Goal: Task Accomplishment & Management: Complete application form

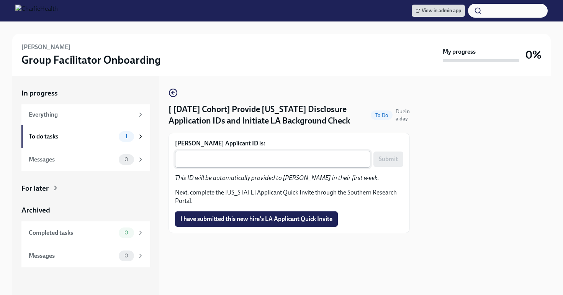
click at [258, 160] on textarea "Anthony Mallia's Applicant ID is:" at bounding box center [273, 158] width 186 height 9
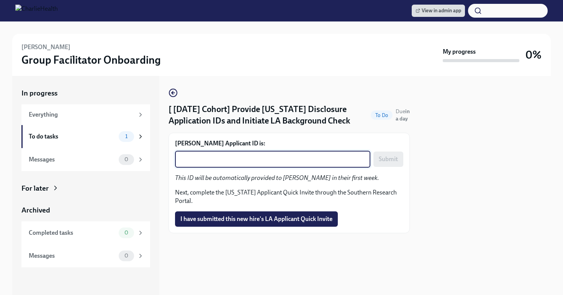
paste textarea "1242040"
type textarea "1242040"
click at [394, 159] on span "Submit" at bounding box center [388, 159] width 19 height 8
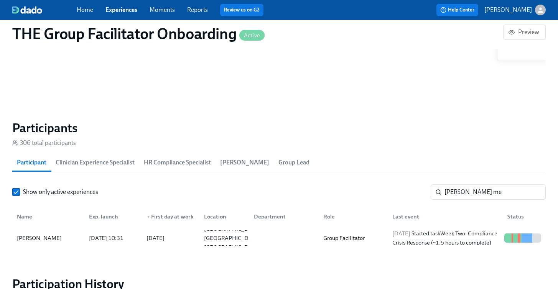
scroll to position [0, 12662]
click at [475, 190] on input "amanda me" at bounding box center [494, 191] width 101 height 15
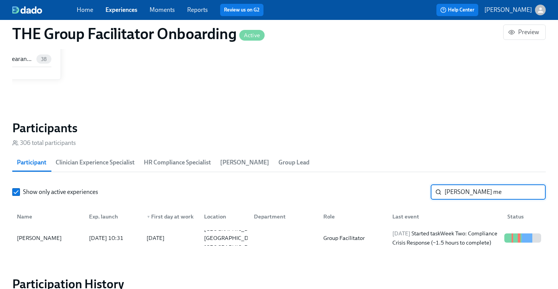
click at [475, 190] on input "amanda me" at bounding box center [494, 191] width 101 height 15
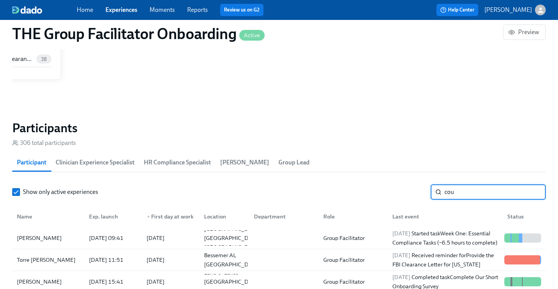
type input "cou"
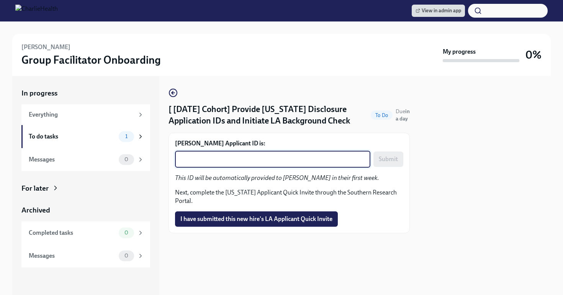
click at [271, 163] on textarea "[PERSON_NAME] Applicant ID is:" at bounding box center [273, 158] width 186 height 9
paste textarea "1242046"
type textarea "1242046"
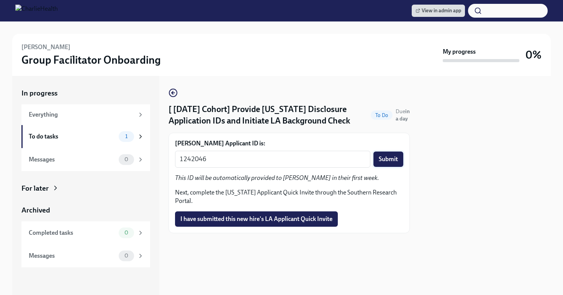
click at [386, 159] on span "Submit" at bounding box center [388, 159] width 19 height 8
click at [249, 154] on div "x ​" at bounding box center [272, 159] width 195 height 17
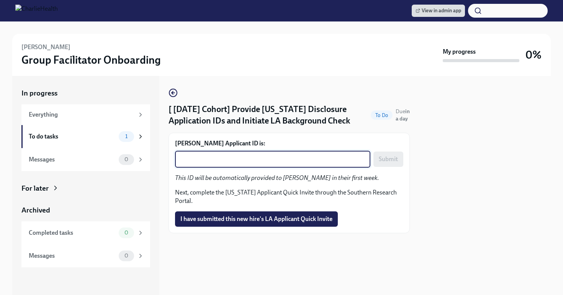
paste textarea "1242053"
type textarea "1242053"
click at [382, 163] on span "Submit" at bounding box center [388, 159] width 19 height 8
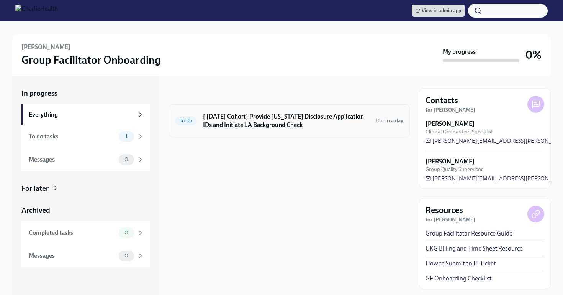
click at [294, 126] on h6 "[ [DATE] Cohort] Provide [US_STATE] Disclosure Application IDs and Initiate LA …" at bounding box center [286, 120] width 167 height 17
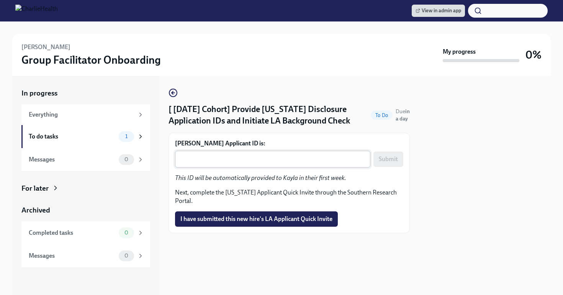
click at [237, 163] on textarea "[PERSON_NAME] Applicant ID is:" at bounding box center [273, 158] width 186 height 9
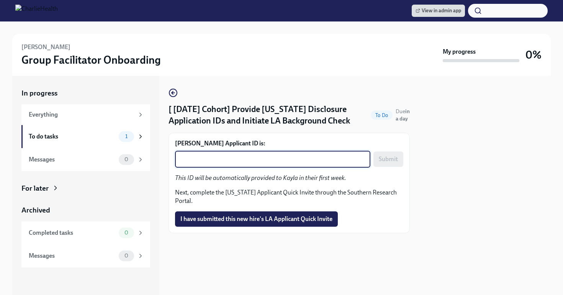
paste textarea "1242071"
type textarea "1242071"
click at [391, 155] on span "Submit" at bounding box center [388, 159] width 19 height 8
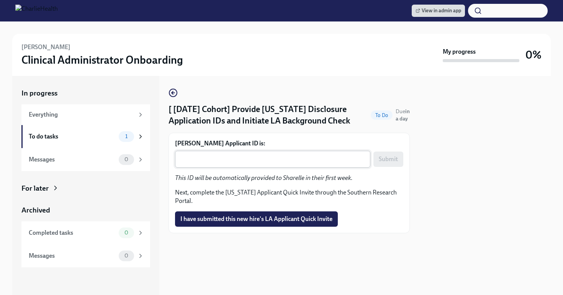
click at [262, 166] on div "x ​" at bounding box center [272, 159] width 195 height 17
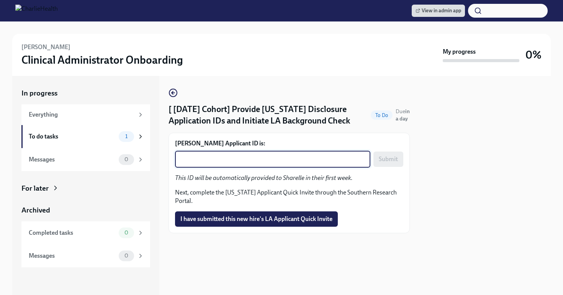
paste textarea "1242080"
type textarea "1242080"
click at [386, 164] on button "Submit" at bounding box center [389, 158] width 30 height 15
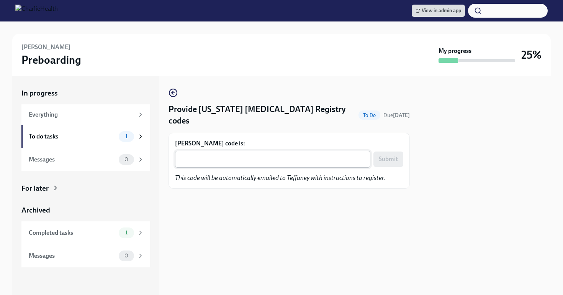
click at [227, 159] on textarea "Teffaney Daniel's code is:" at bounding box center [273, 158] width 186 height 9
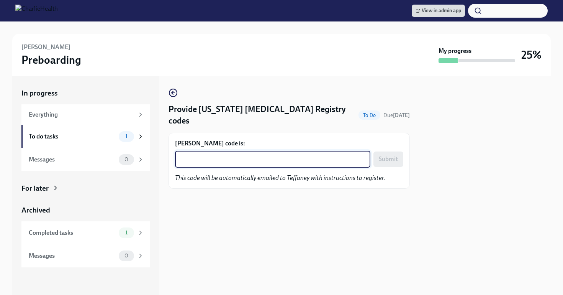
paste textarea "XU80YYB84PI9"
type textarea "XU80YYB84PI9"
click at [393, 157] on span "Submit" at bounding box center [388, 159] width 19 height 8
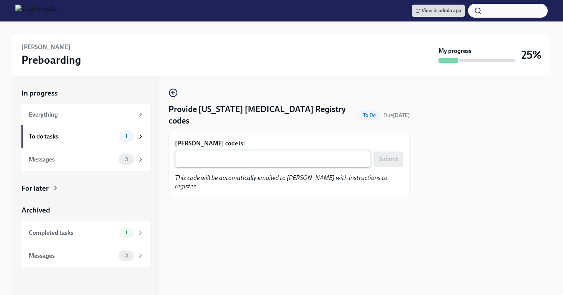
click at [250, 163] on textarea "Leigh Slater's code is:" at bounding box center [273, 158] width 186 height 9
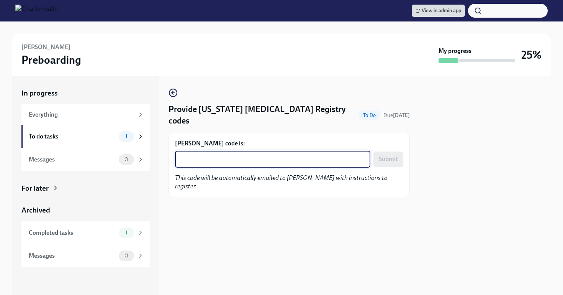
paste textarea "A04OC4Z9AI6Y"
type textarea "A04OC4Z9AI6Y"
click at [378, 158] on button "Submit" at bounding box center [389, 158] width 30 height 15
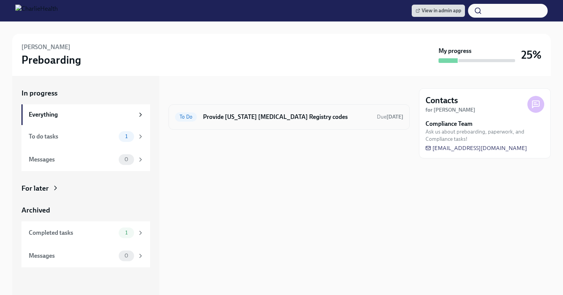
click at [241, 112] on div "To Do Provide [US_STATE] [MEDICAL_DATA] Registry codes Due [DATE]" at bounding box center [289, 117] width 228 height 12
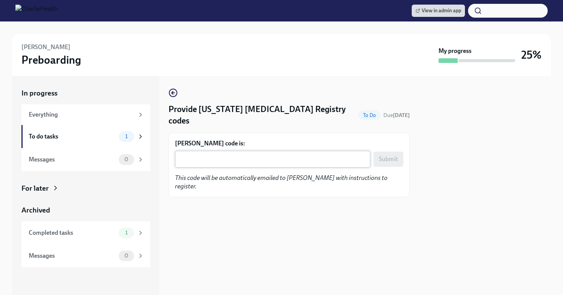
click at [231, 154] on div "x ​" at bounding box center [272, 159] width 195 height 17
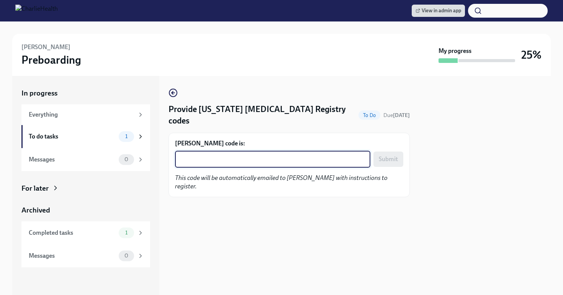
paste textarea "I6NLPTLALGND"
type textarea "I6NLPTLALGND"
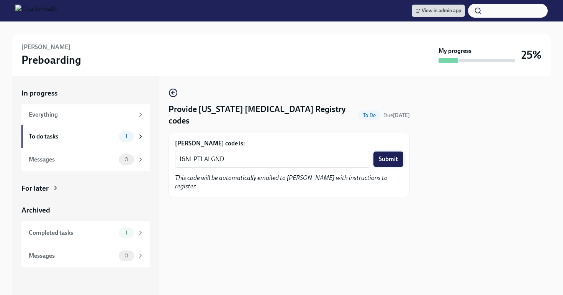
click at [390, 165] on button "Submit" at bounding box center [389, 158] width 30 height 15
click at [227, 154] on textarea "I6NLPTLALGND" at bounding box center [253, 158] width 146 height 9
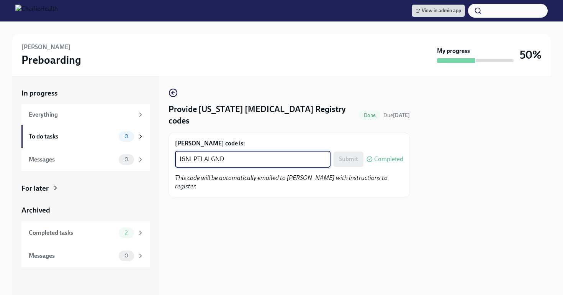
click at [227, 154] on textarea "I6NLPTLALGND" at bounding box center [253, 158] width 146 height 9
